Goal: Information Seeking & Learning: Find specific fact

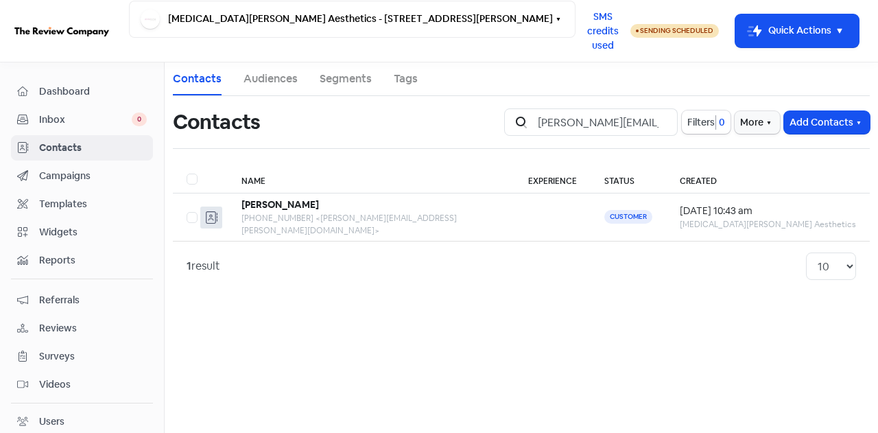
click at [657, 121] on input "[PERSON_NAME][EMAIL_ADDRESS][PERSON_NAME][DOMAIN_NAME]" at bounding box center [603, 121] width 148 height 27
click at [653, 116] on input "search" at bounding box center [603, 121] width 148 height 27
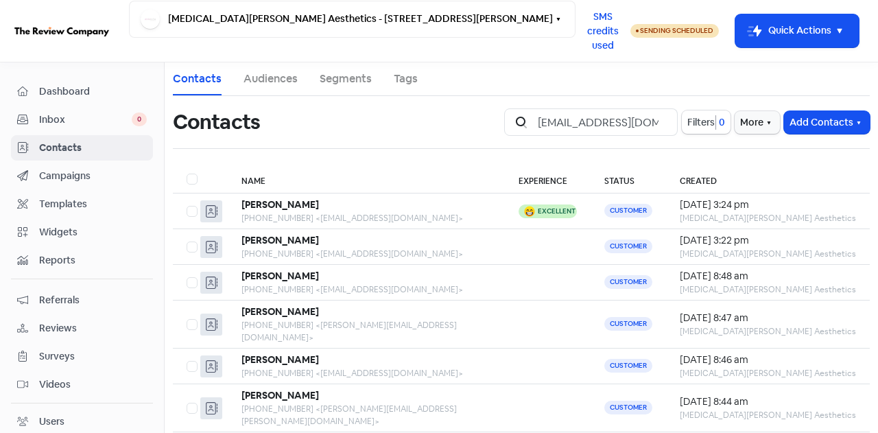
scroll to position [0, 28]
type input "[EMAIL_ADDRESS][DOMAIN_NAME]"
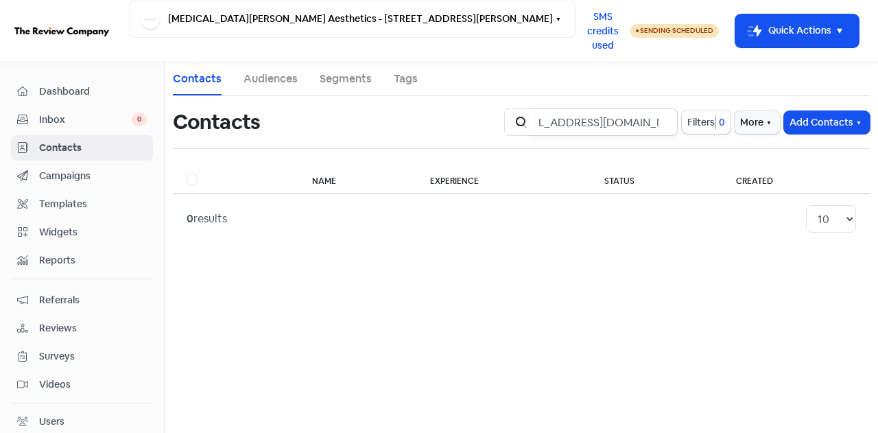
scroll to position [0, 0]
drag, startPoint x: 594, startPoint y: 127, endPoint x: 686, endPoint y: 146, distance: 93.9
click at [686, 146] on div "Contacts Icon For Search [EMAIL_ADDRESS][DOMAIN_NAME] Filters 0 More Add Contac…" at bounding box center [521, 122] width 697 height 52
drag, startPoint x: 643, startPoint y: 119, endPoint x: 655, endPoint y: 123, distance: 12.4
click at [644, 120] on input "[EMAIL_ADDRESS][DOMAIN_NAME]" at bounding box center [603, 121] width 148 height 27
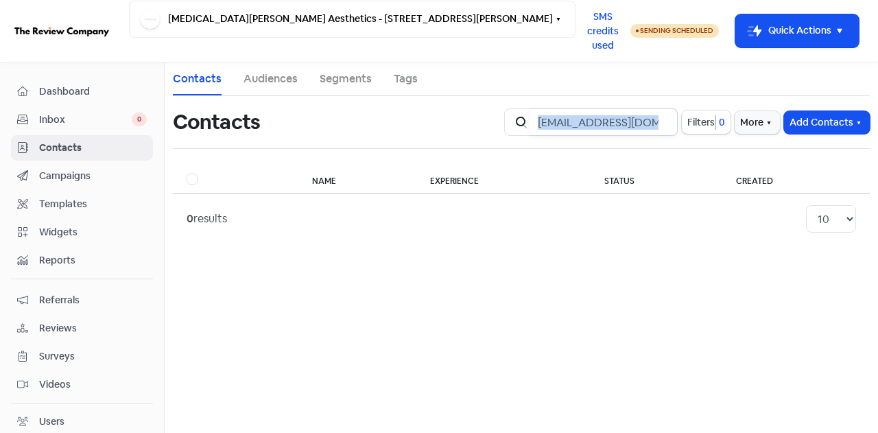
click at [659, 122] on input "[EMAIL_ADDRESS][DOMAIN_NAME]" at bounding box center [603, 121] width 148 height 27
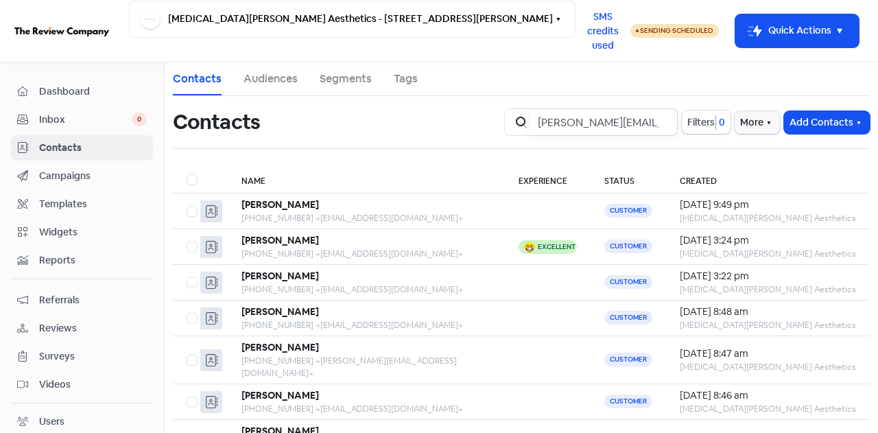
type input "[PERSON_NAME][EMAIL_ADDRESS][DOMAIN_NAME]"
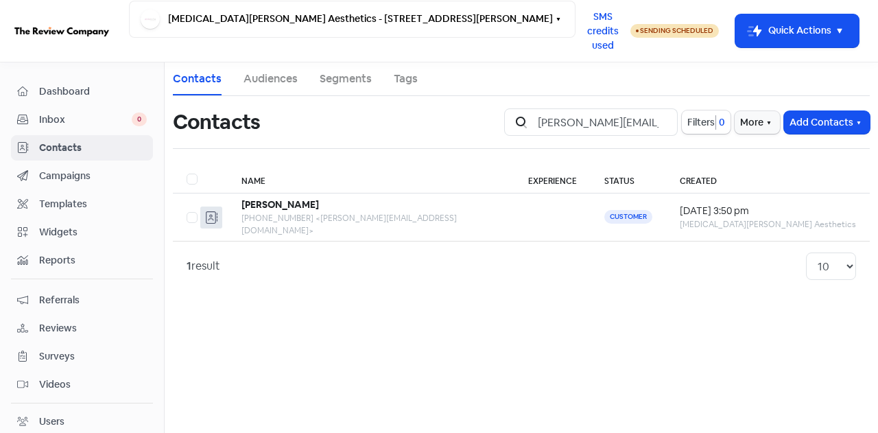
click at [79, 93] on span "Dashboard" at bounding box center [93, 91] width 108 height 14
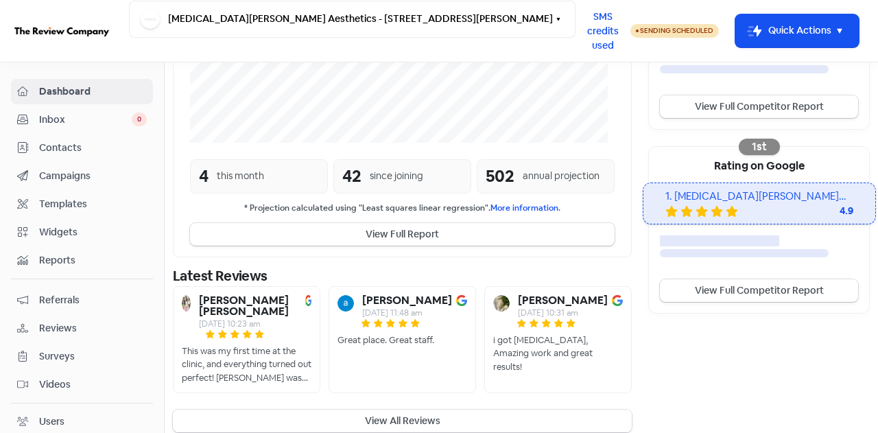
scroll to position [373, 0]
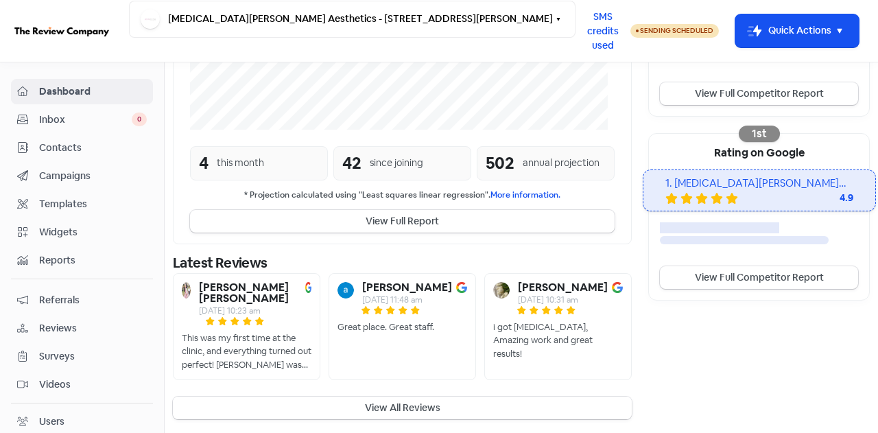
click at [391, 408] on button "View All Reviews" at bounding box center [402, 407] width 459 height 23
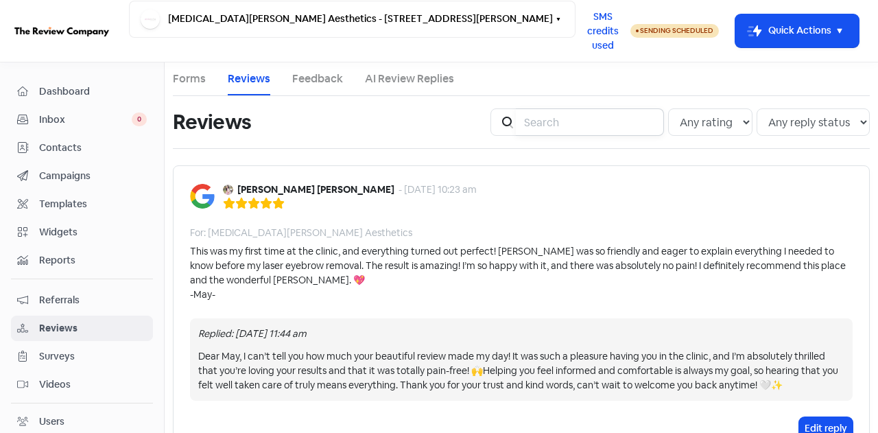
click at [532, 118] on input "search" at bounding box center [590, 121] width 148 height 27
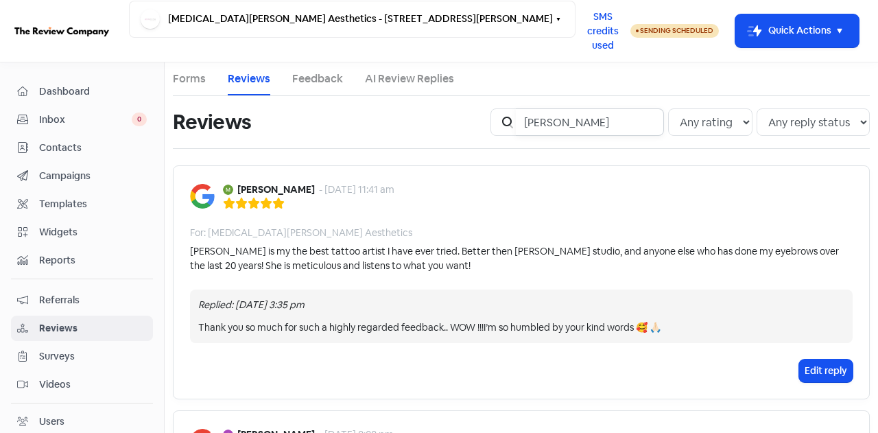
drag, startPoint x: 583, startPoint y: 123, endPoint x: 483, endPoint y: 119, distance: 100.2
click at [484, 124] on div "Icon For Search [PERSON_NAME] Any rating 5 star 4 star 3 star 2 star 1 star Any…" at bounding box center [680, 122] width 396 height 44
type input "[PERSON_NAME]"
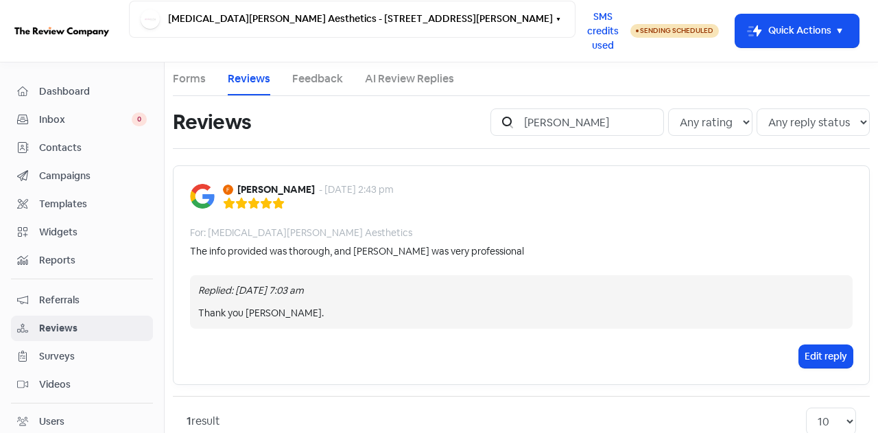
click at [68, 145] on span "Contacts" at bounding box center [93, 148] width 108 height 14
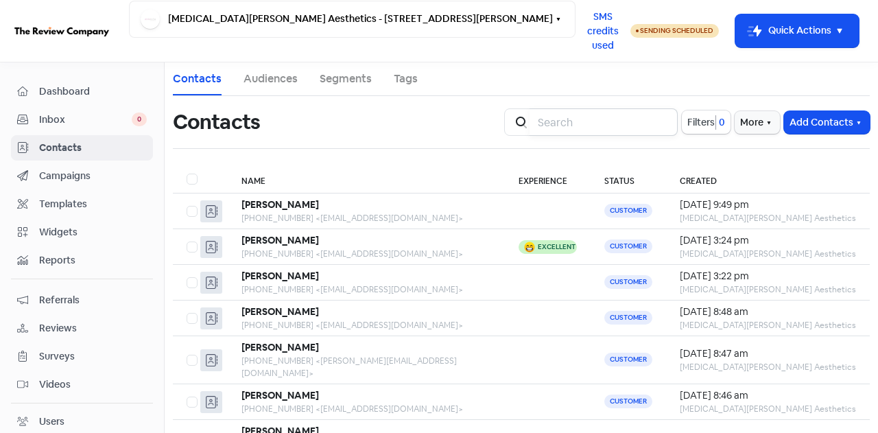
click at [624, 128] on input "search" at bounding box center [603, 121] width 148 height 27
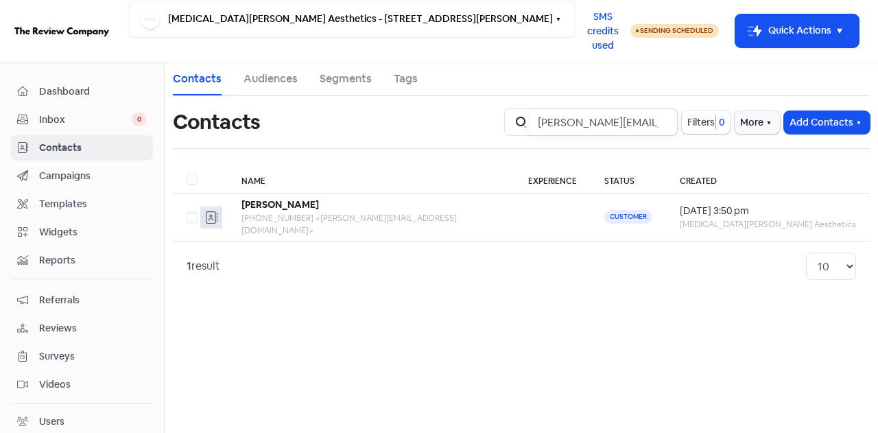
type input "[PERSON_NAME][EMAIL_ADDRESS][DOMAIN_NAME]"
click at [662, 125] on input "[PERSON_NAME][EMAIL_ADDRESS][DOMAIN_NAME]" at bounding box center [603, 121] width 148 height 27
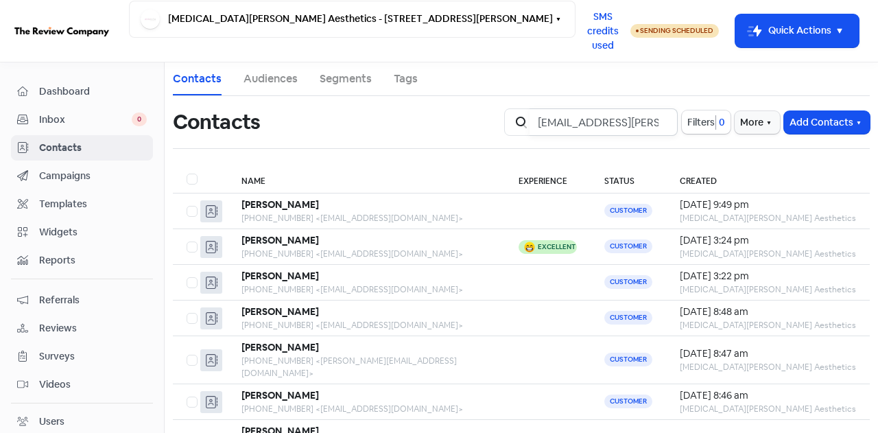
scroll to position [0, 10]
type input "[EMAIL_ADDRESS][PERSON_NAME][DOMAIN_NAME]"
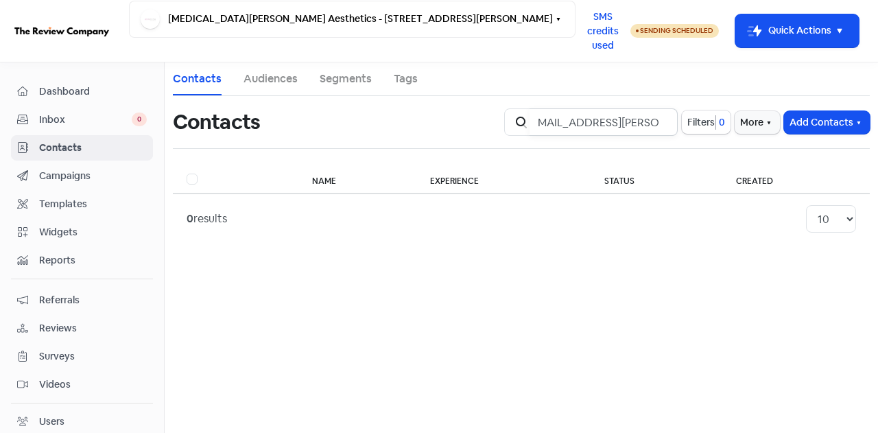
scroll to position [0, 0]
click at [86, 93] on span "Dashboard" at bounding box center [93, 91] width 108 height 14
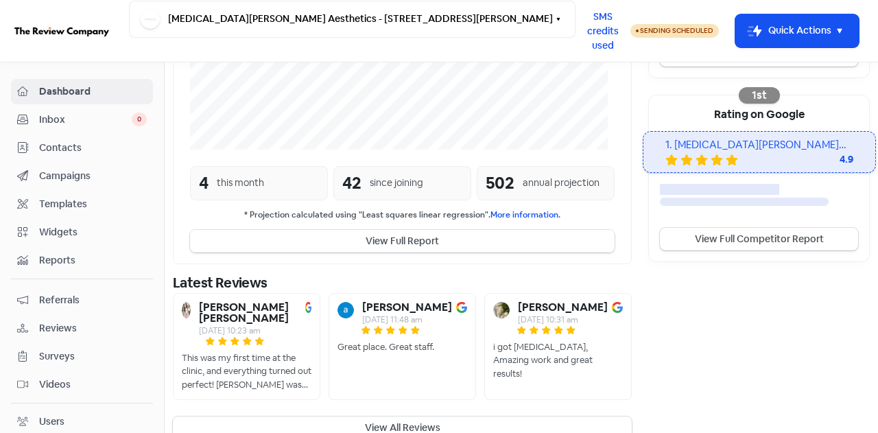
scroll to position [418, 0]
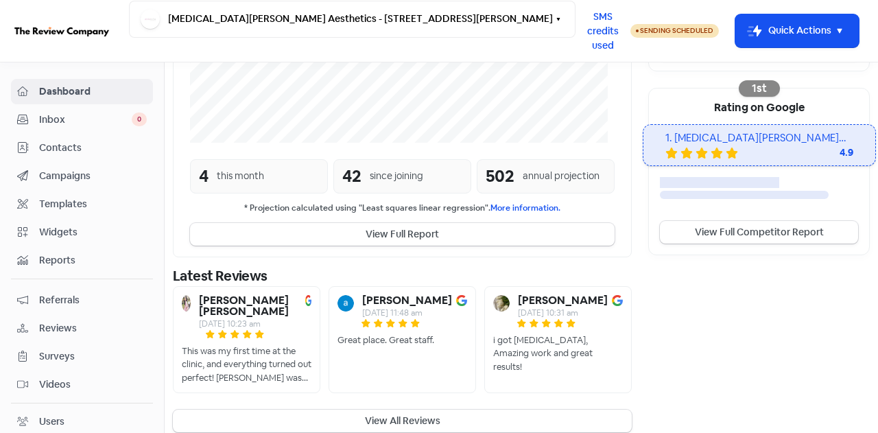
click at [446, 409] on button "View All Reviews" at bounding box center [402, 420] width 459 height 23
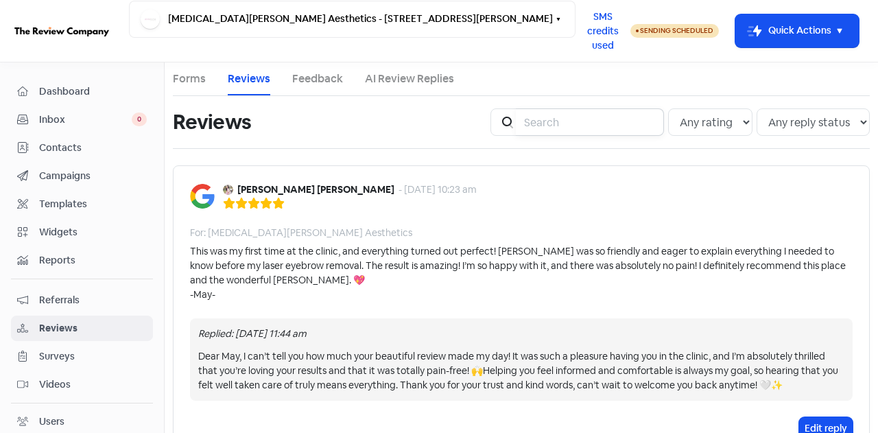
click at [570, 125] on input "search" at bounding box center [590, 121] width 148 height 27
type input "a"
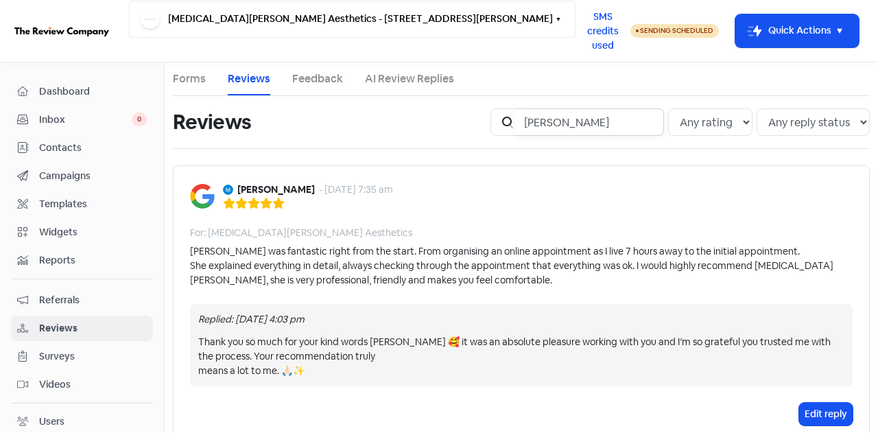
type input "[PERSON_NAME]"
